Goal: Information Seeking & Learning: Learn about a topic

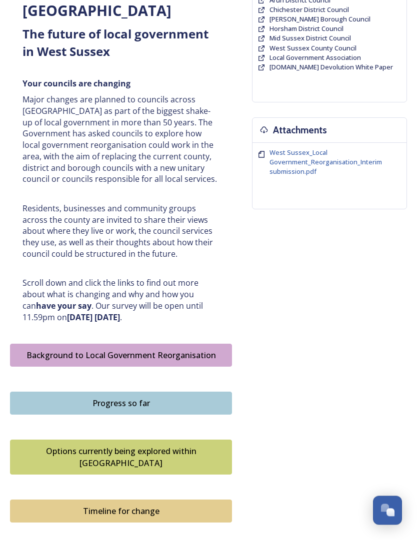
scroll to position [290, 0]
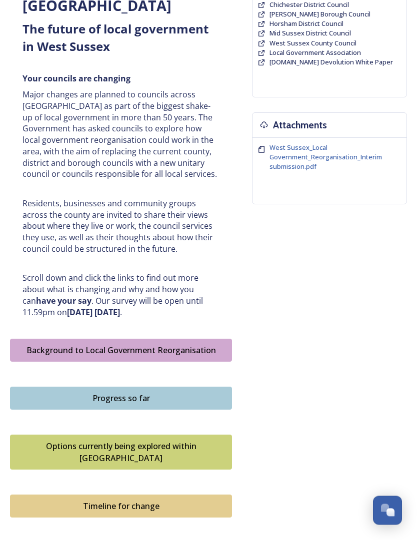
click at [45, 345] on div "Background to Local Government Reorganisation" at bounding box center [120, 351] width 211 height 12
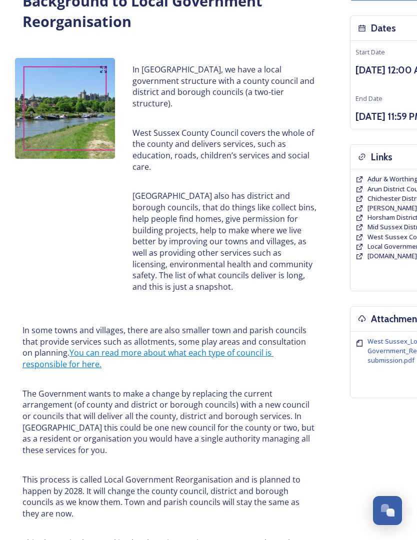
scroll to position [98, 0]
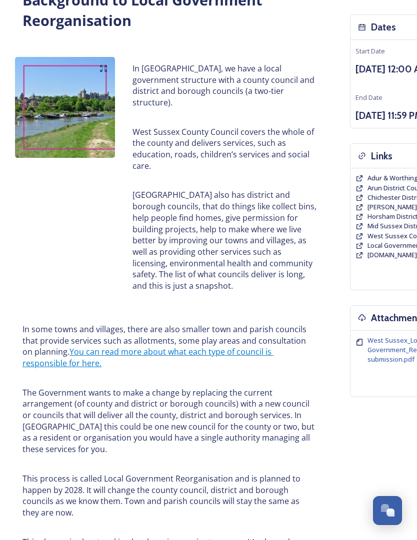
click at [269, 192] on p "[GEOGRAPHIC_DATA] also has district and borough councils, that do things like c…" at bounding box center [224, 240] width 185 height 102
click at [386, 515] on div "Open Chat" at bounding box center [387, 510] width 28 height 16
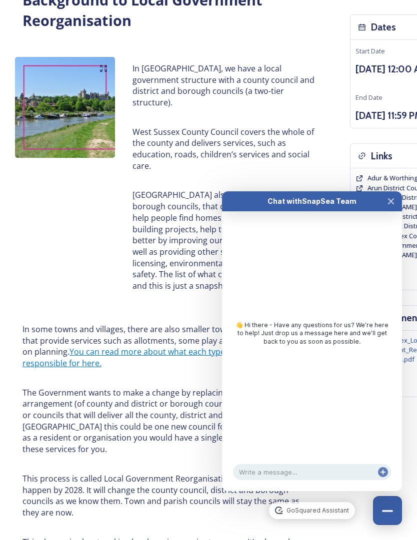
click at [394, 199] on icon "Close Chat" at bounding box center [391, 201] width 8 height 8
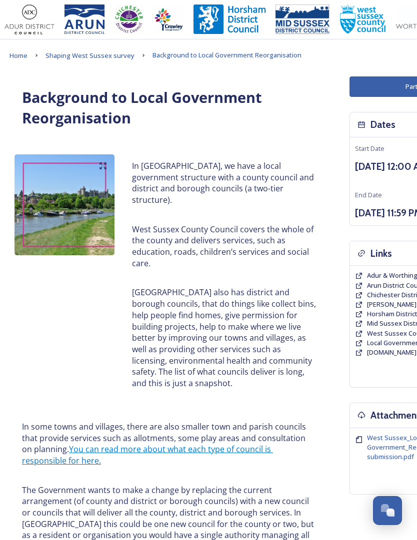
scroll to position [0, 0]
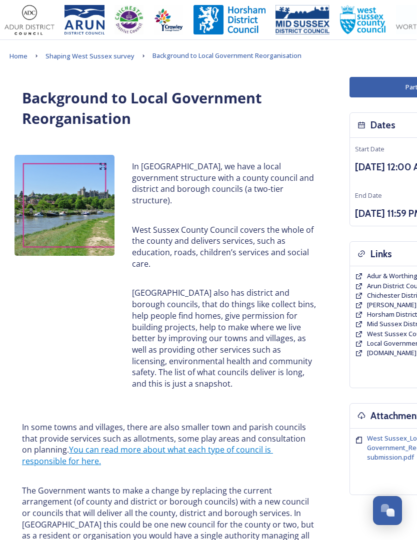
click at [315, 130] on div "Background to Local Government Reorganisation" at bounding box center [169, 108] width 310 height 53
click at [240, 304] on p "[GEOGRAPHIC_DATA] also has district and borough councils, that do things like c…" at bounding box center [224, 338] width 185 height 102
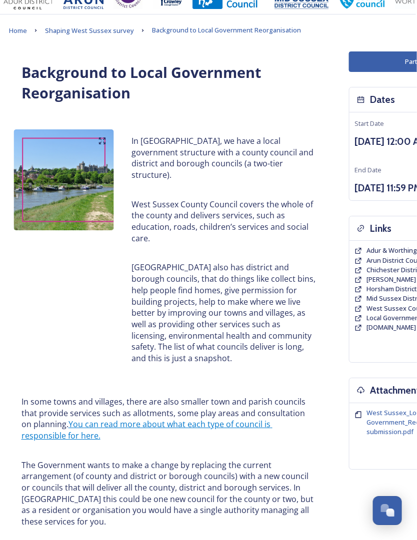
scroll to position [0, 1]
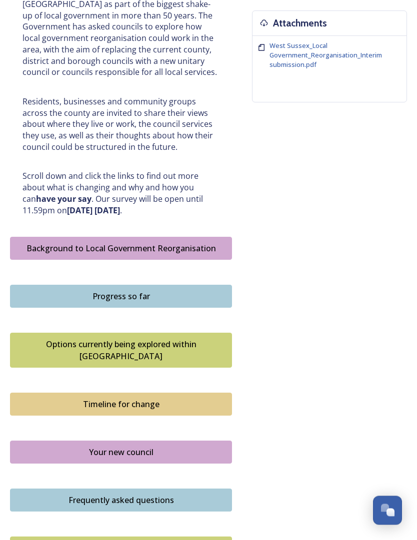
scroll to position [392, 0]
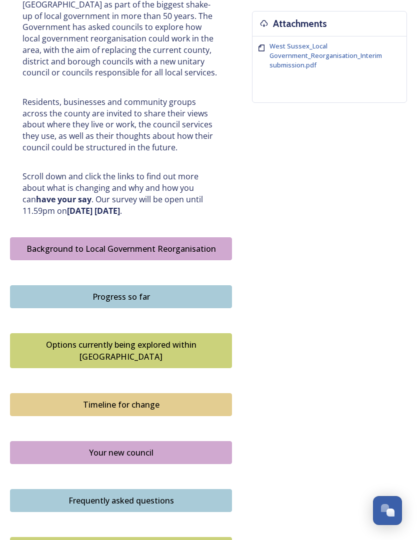
click at [201, 291] on div "Progress so far" at bounding box center [120, 297] width 211 height 12
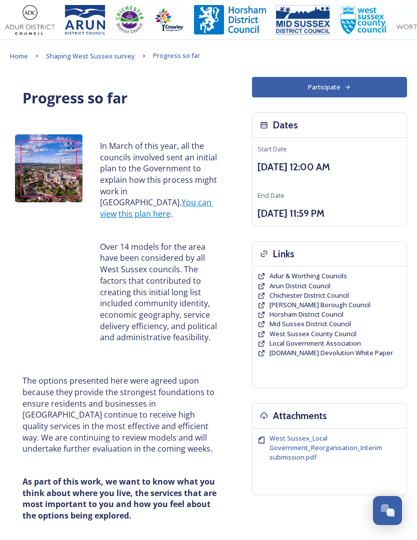
scroll to position [10, 0]
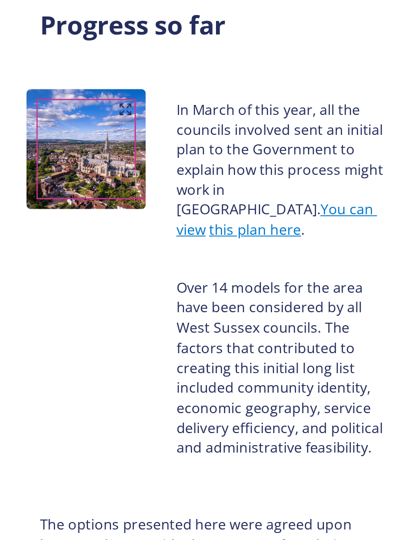
click at [206, 124] on div "In March of this year, all the councils involved sent an initial plan to the Go…" at bounding box center [159, 231] width 134 height 215
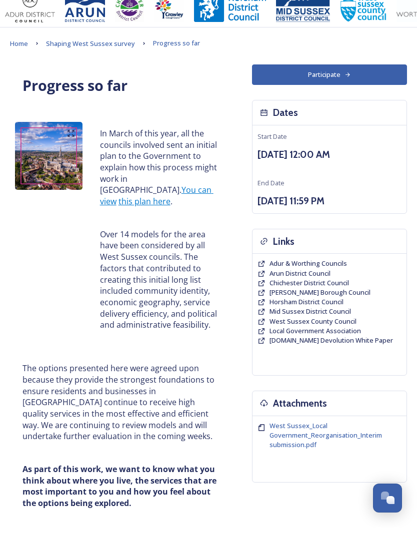
scroll to position [0, 0]
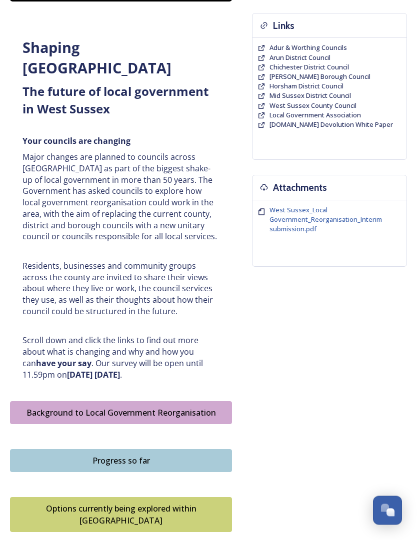
scroll to position [229, 0]
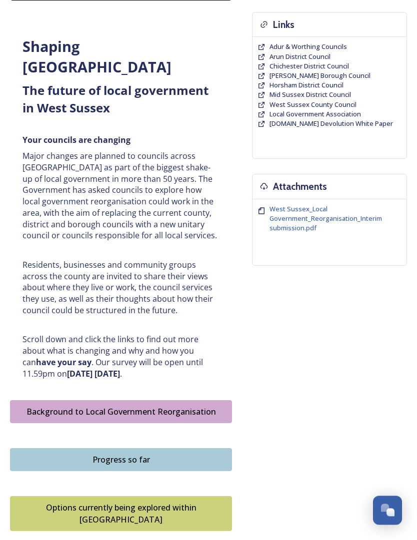
click at [194, 406] on div "Background to Local Government Reorganisation" at bounding box center [120, 412] width 211 height 12
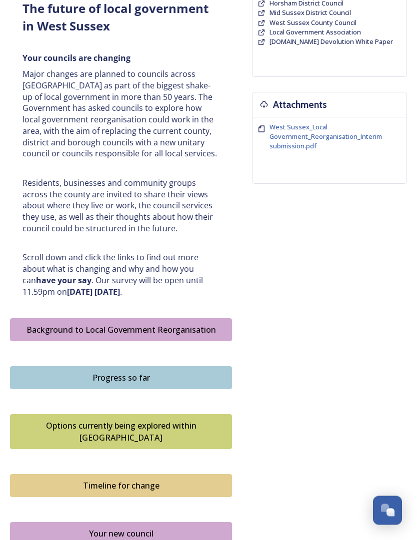
scroll to position [311, 0]
click at [185, 414] on button "Options currently being explored within West Sussex" at bounding box center [121, 431] width 222 height 35
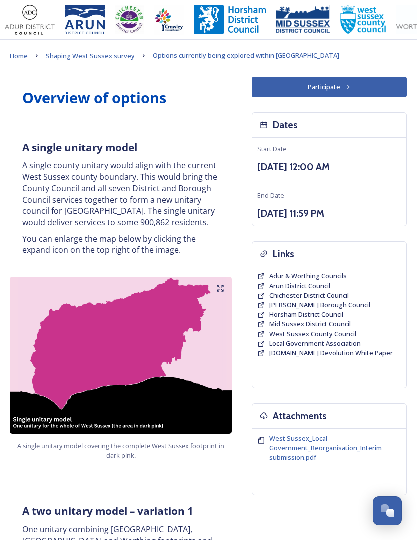
click at [184, 243] on p "You can enlarge the map below by clicking the expand icon on the top right of t…" at bounding box center [120, 244] width 197 height 22
click at [195, 137] on div "A single unitary model A single county unitary would align with the current Wes…" at bounding box center [121, 197] width 212 height 127
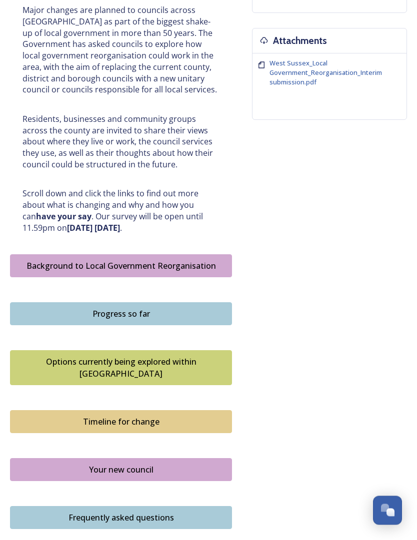
scroll to position [376, 0]
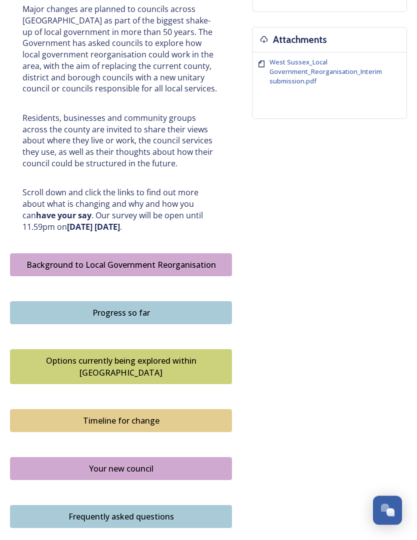
click at [166, 355] on div "Options currently being explored within West Sussex" at bounding box center [120, 367] width 211 height 24
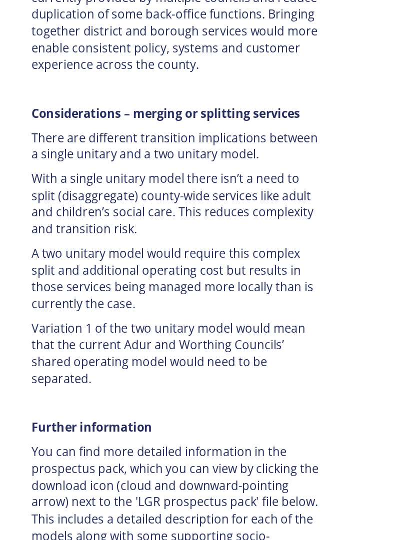
scroll to position [2075, 0]
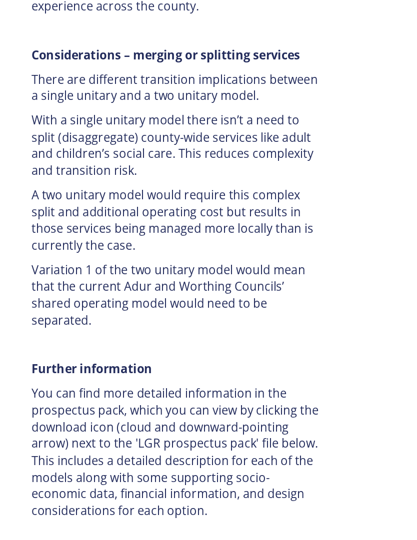
click at [204, 525] on div "LGR prospectus pack - 16 July.pdf File Type: pdf" at bounding box center [121, 543] width 222 height 36
click at [219, 540] on icon at bounding box center [217, 543] width 7 height 7
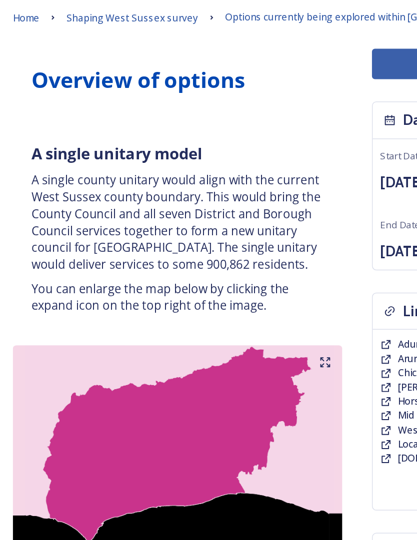
scroll to position [0, 0]
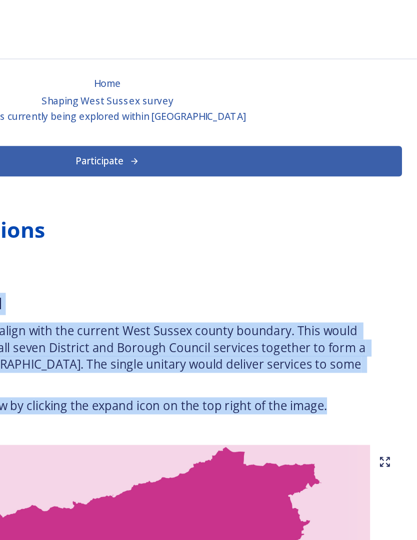
click at [249, 51] on div "Home Shaping West Sussex survey Options currently being explored within West Su…" at bounding box center [208, 66] width 397 height 33
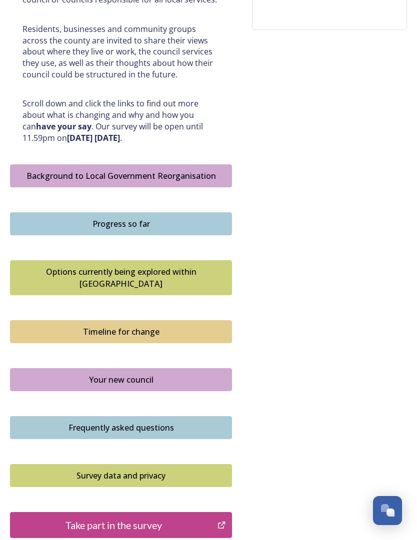
scroll to position [495, 0]
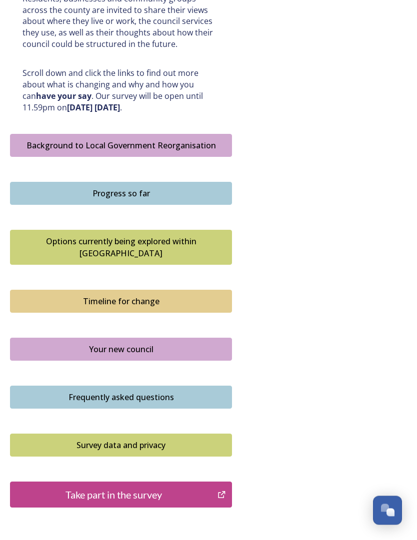
click at [182, 392] on div "Frequently asked questions" at bounding box center [120, 398] width 211 height 12
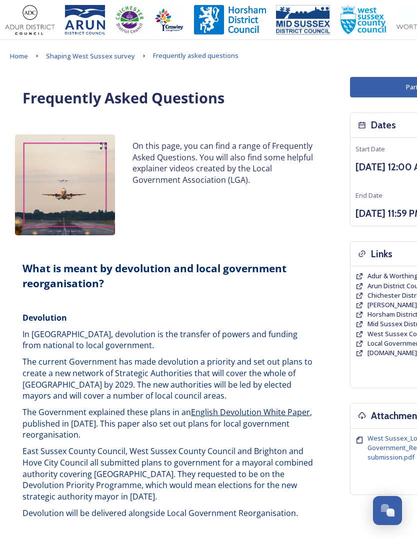
click at [208, 373] on span "The current Government has made devolution a priority and set out plans to crea…" at bounding box center [168, 378] width 292 height 45
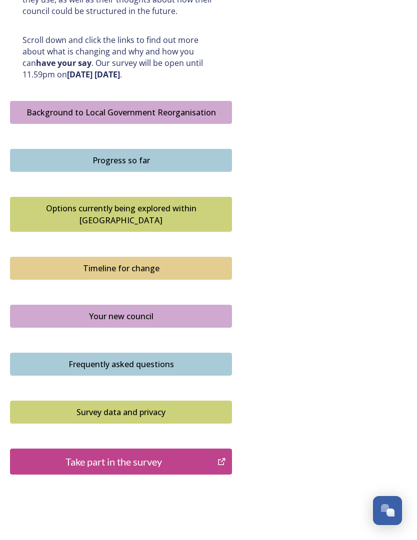
click at [186, 310] on div "Your new council" at bounding box center [120, 316] width 211 height 12
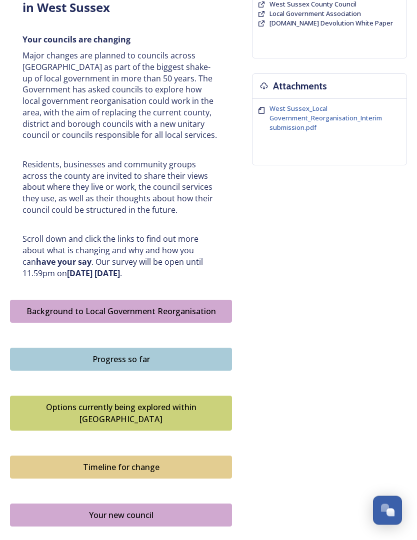
click at [186, 354] on div "Progress so far" at bounding box center [120, 360] width 211 height 12
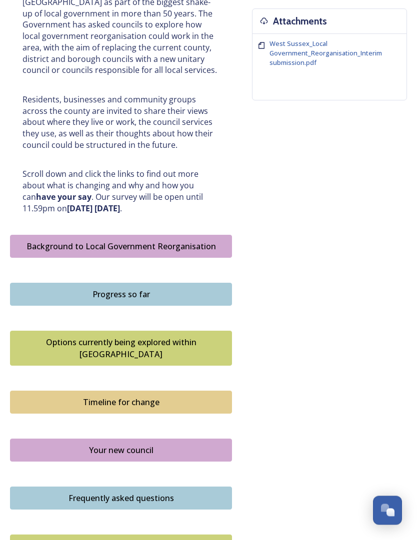
scroll to position [395, 0]
click at [190, 240] on div "Background to Local Government Reorganisation" at bounding box center [120, 246] width 211 height 12
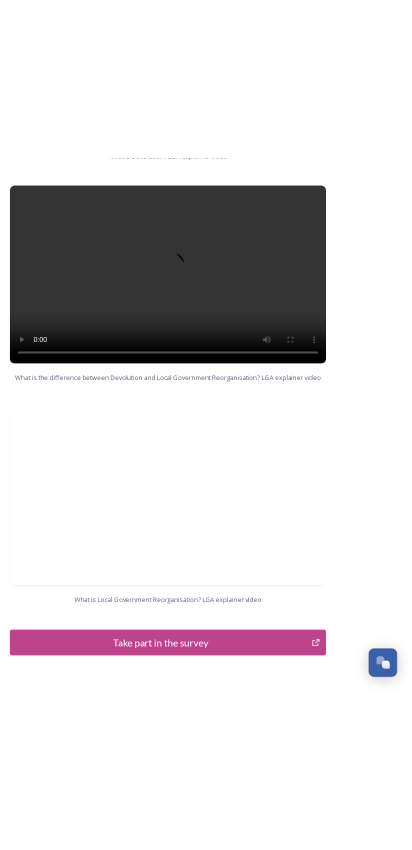
scroll to position [981, 0]
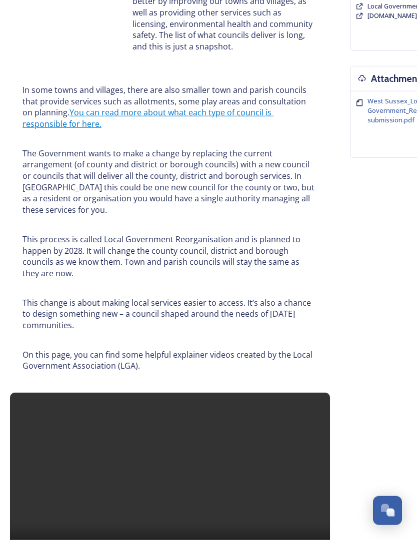
scroll to position [323, 0]
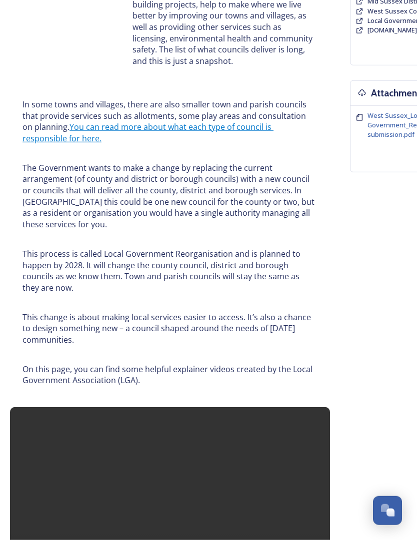
click at [220, 170] on p "The Government wants to make a change by replacing the current arrangement (of …" at bounding box center [169, 196] width 295 height 68
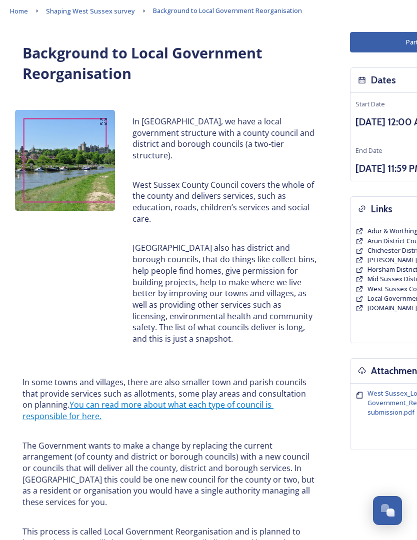
scroll to position [0, 0]
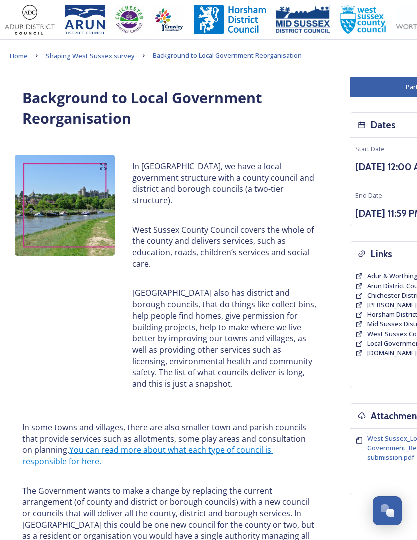
click at [285, 197] on div "In [GEOGRAPHIC_DATA], we have a local government structure with a county counci…" at bounding box center [225, 275] width 200 height 241
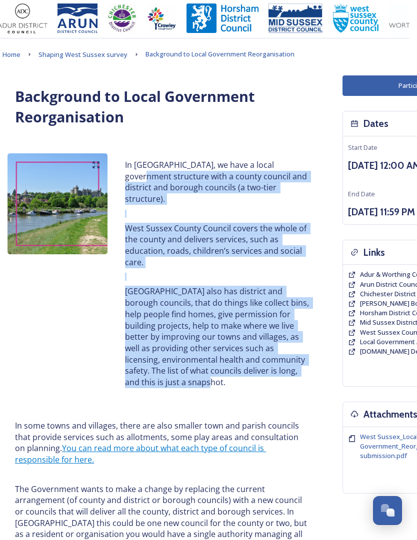
scroll to position [0, 7]
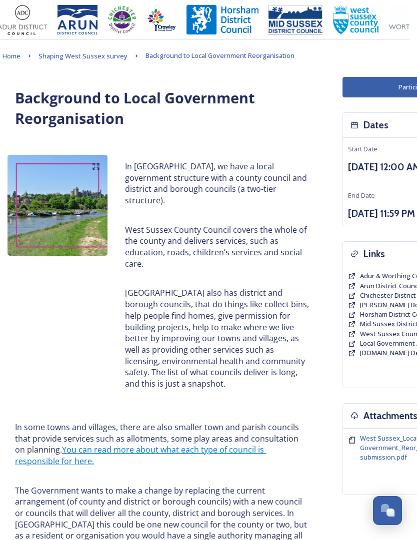
click at [297, 368] on p "[GEOGRAPHIC_DATA] also has district and borough councils, that do things like c…" at bounding box center [217, 338] width 185 height 102
